Goal: Navigation & Orientation: Find specific page/section

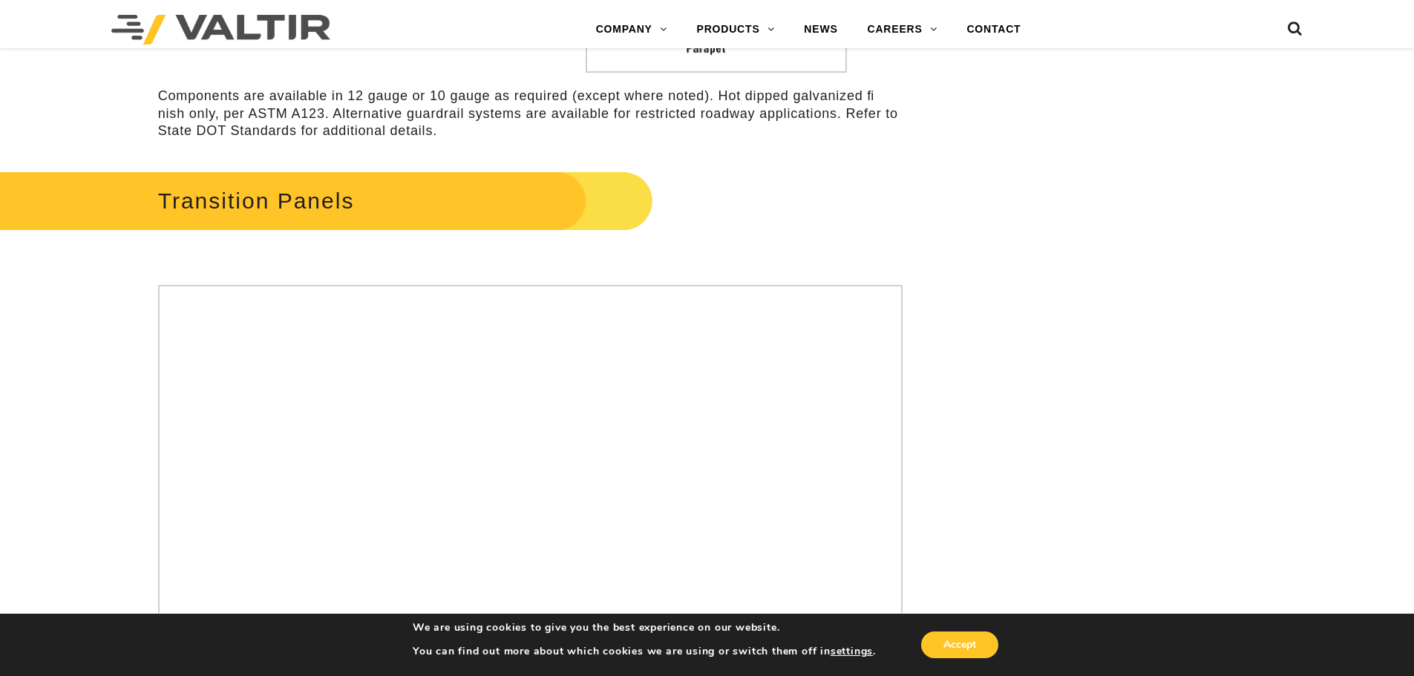
scroll to position [3859, 0]
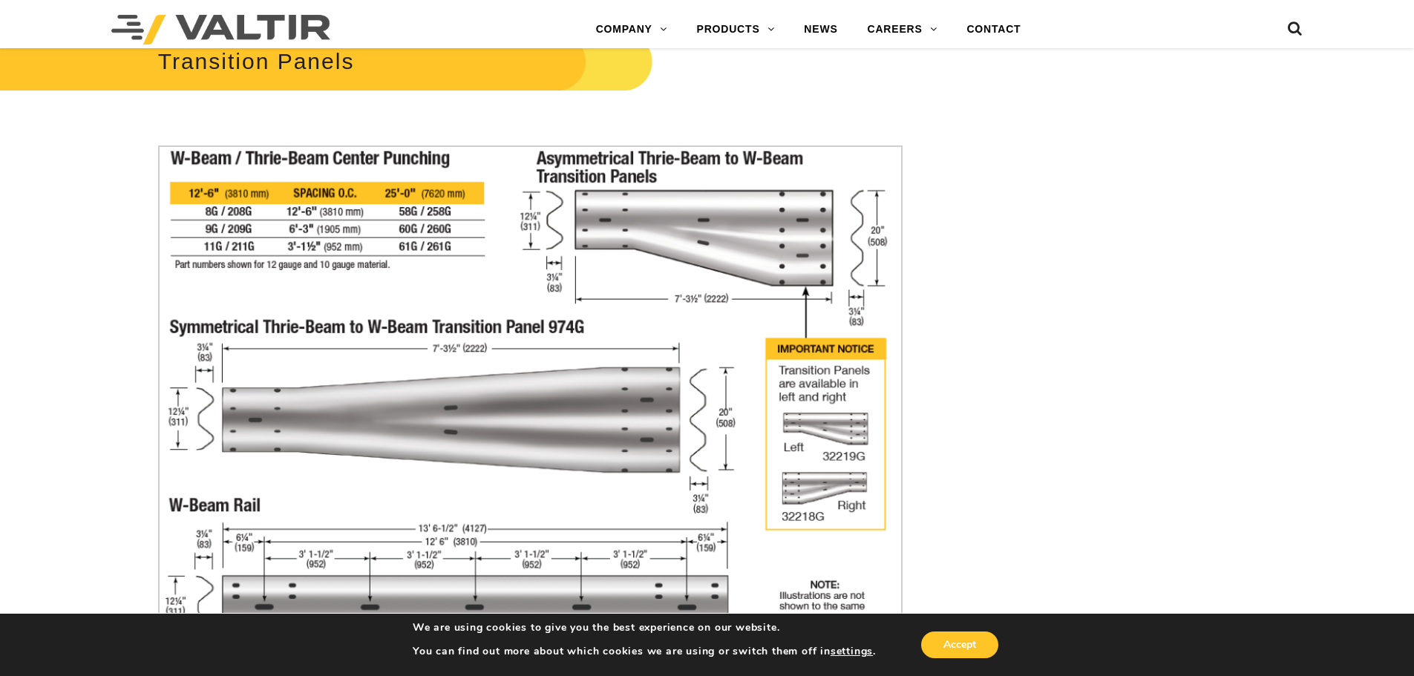
click at [309, 35] on img at bounding box center [220, 30] width 219 height 30
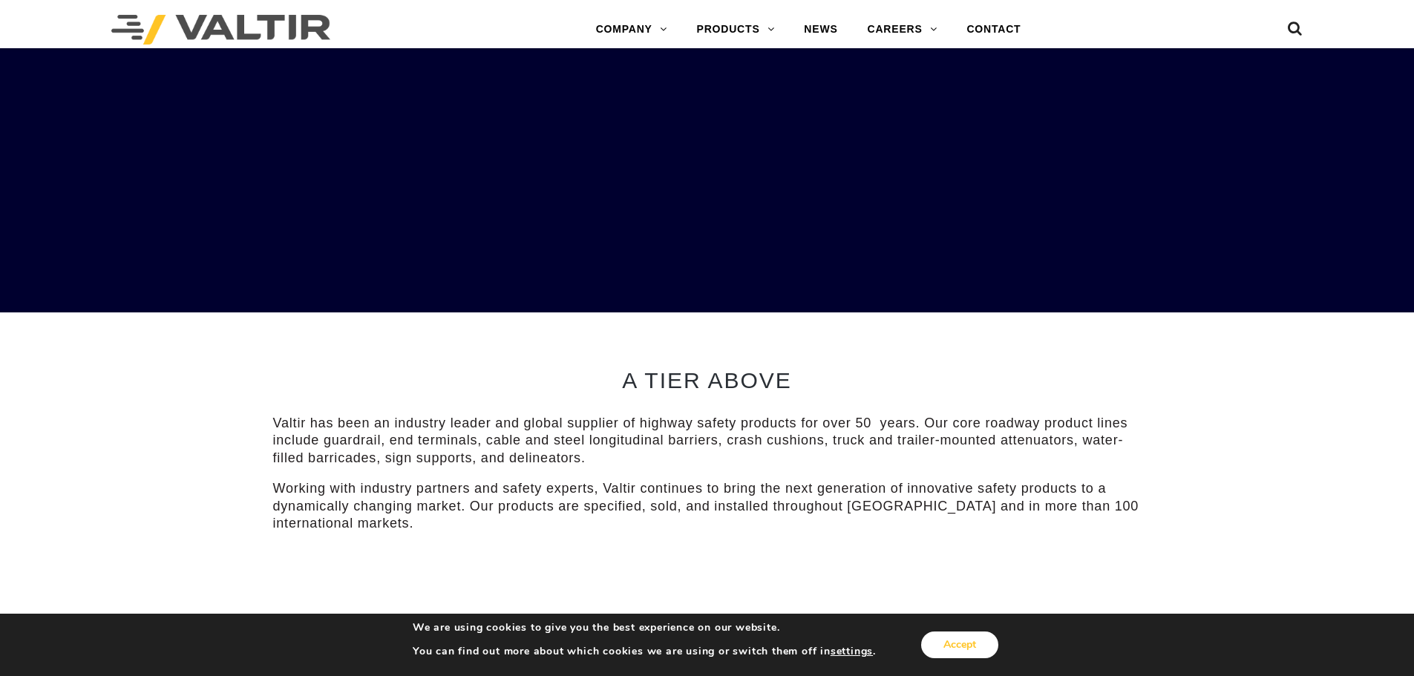
click at [974, 649] on button "Accept" at bounding box center [959, 644] width 77 height 27
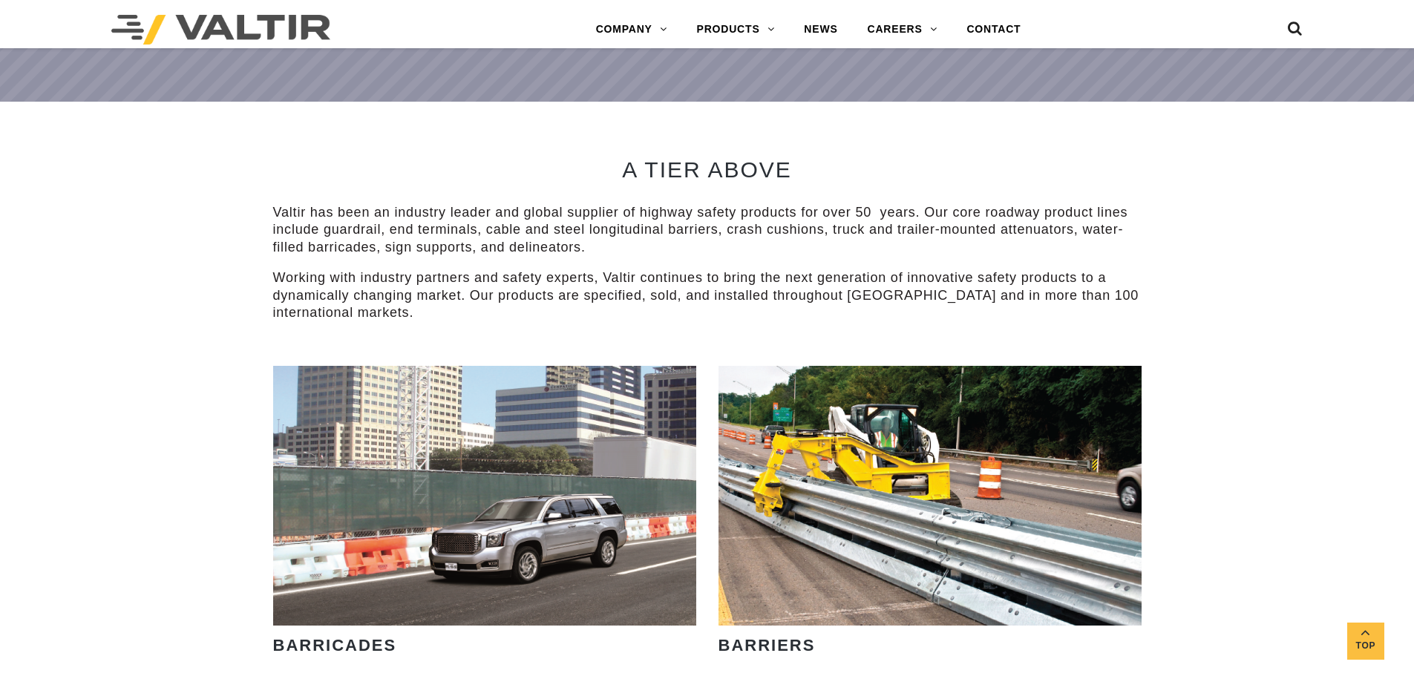
scroll to position [519, 0]
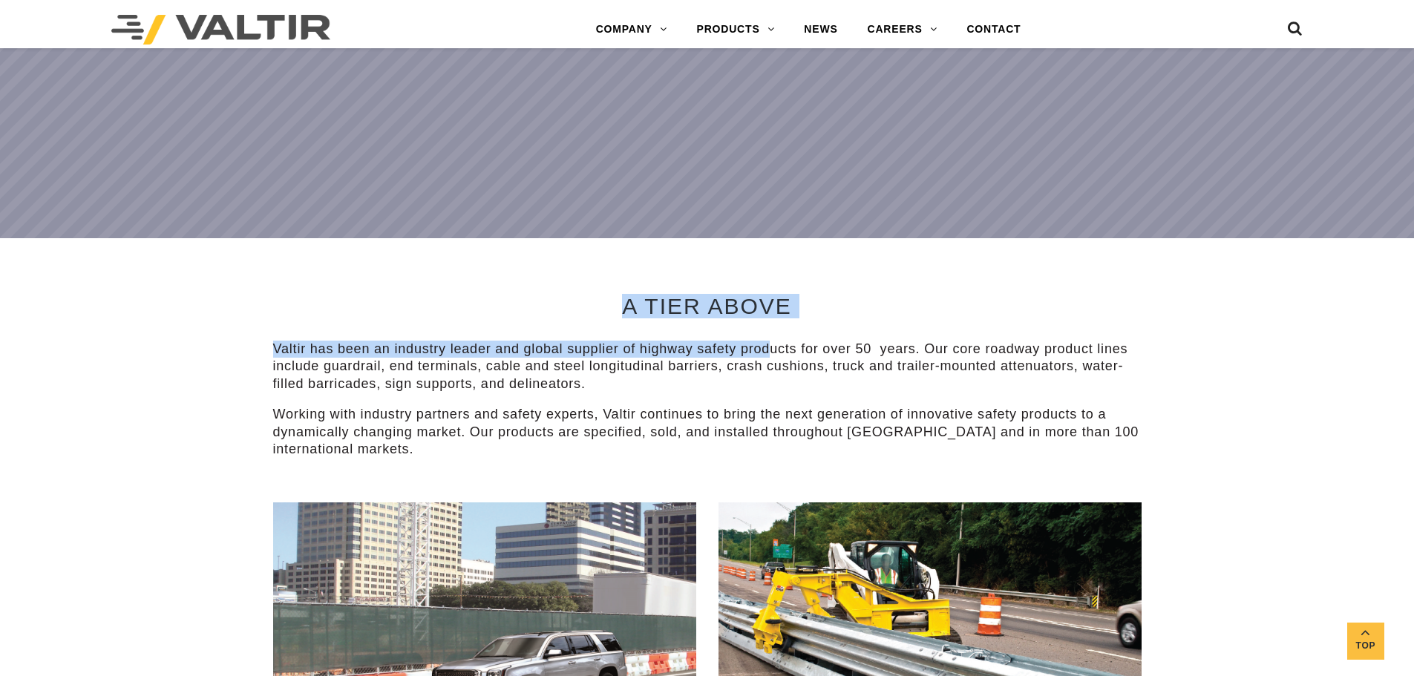
drag, startPoint x: 626, startPoint y: 303, endPoint x: 791, endPoint y: 318, distance: 166.2
click at [791, 318] on div "A TIER ABOVE Valtir has been an industry leader and global supplier of highway …" at bounding box center [707, 370] width 868 height 264
copy div "A TIER ABOVE Valtir has been an industry leader and global supplier of highway …"
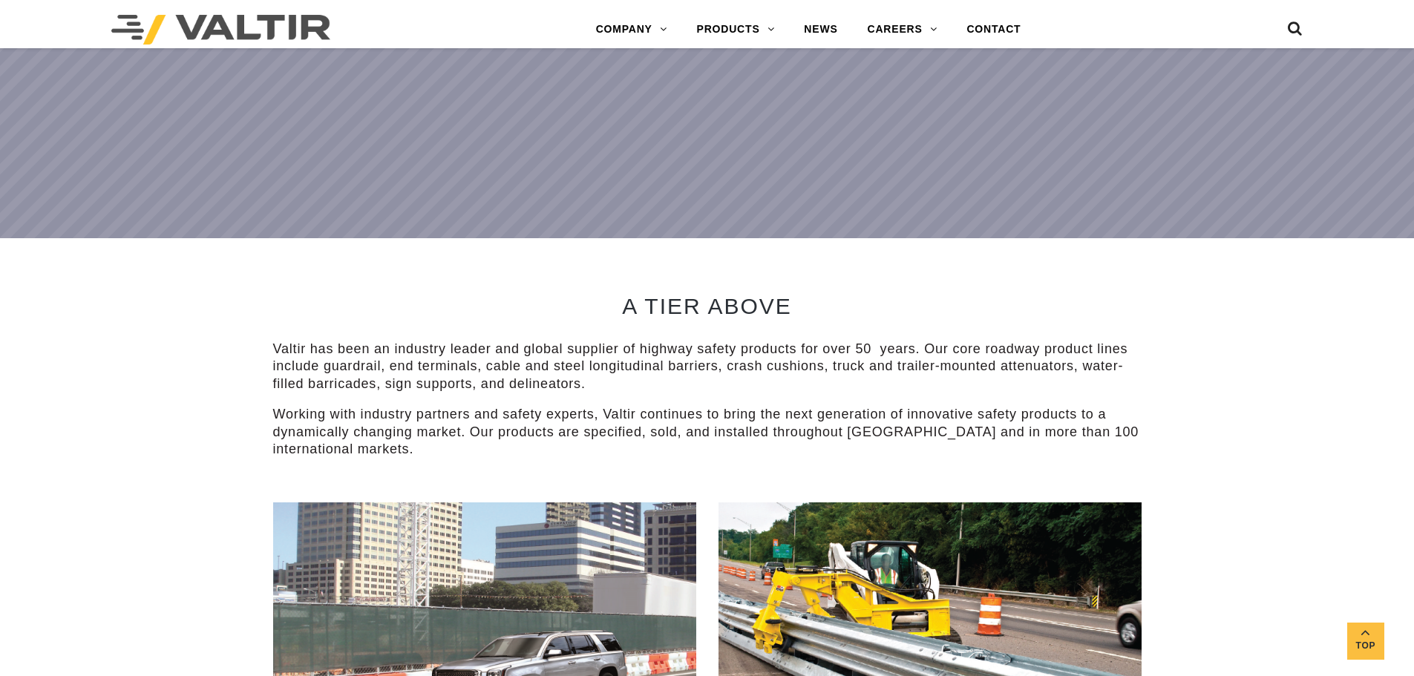
click at [709, 260] on div at bounding box center [707, 249] width 868 height 22
drag, startPoint x: 627, startPoint y: 305, endPoint x: 846, endPoint y: 295, distance: 219.1
click at [846, 295] on h2 "A TIER ABOVE" at bounding box center [707, 306] width 868 height 24
copy h2 "A TIER ABOVE"
